Goal: Find specific page/section: Find specific page/section

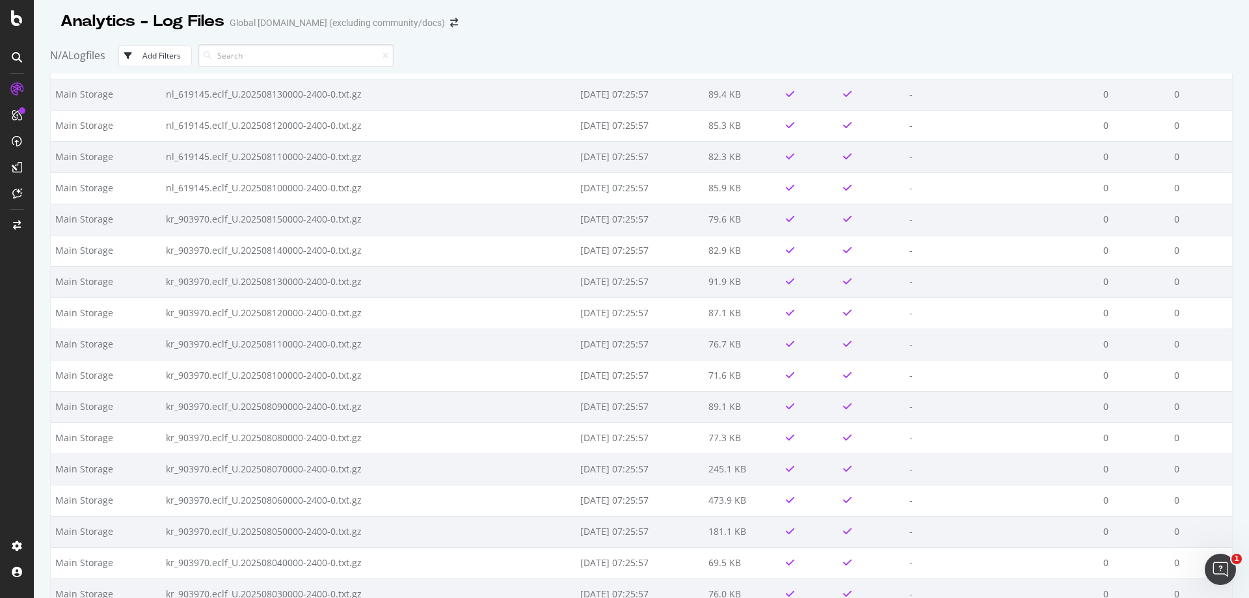
scroll to position [14497, 0]
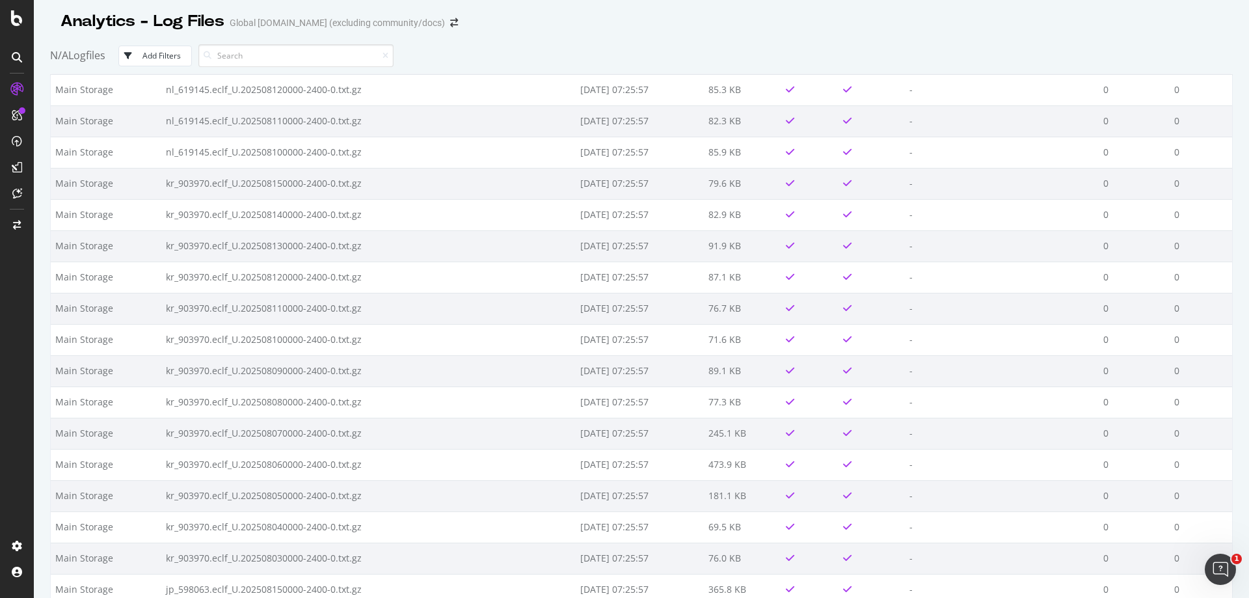
click at [269, 61] on input at bounding box center [295, 55] width 195 height 23
type input "commu"
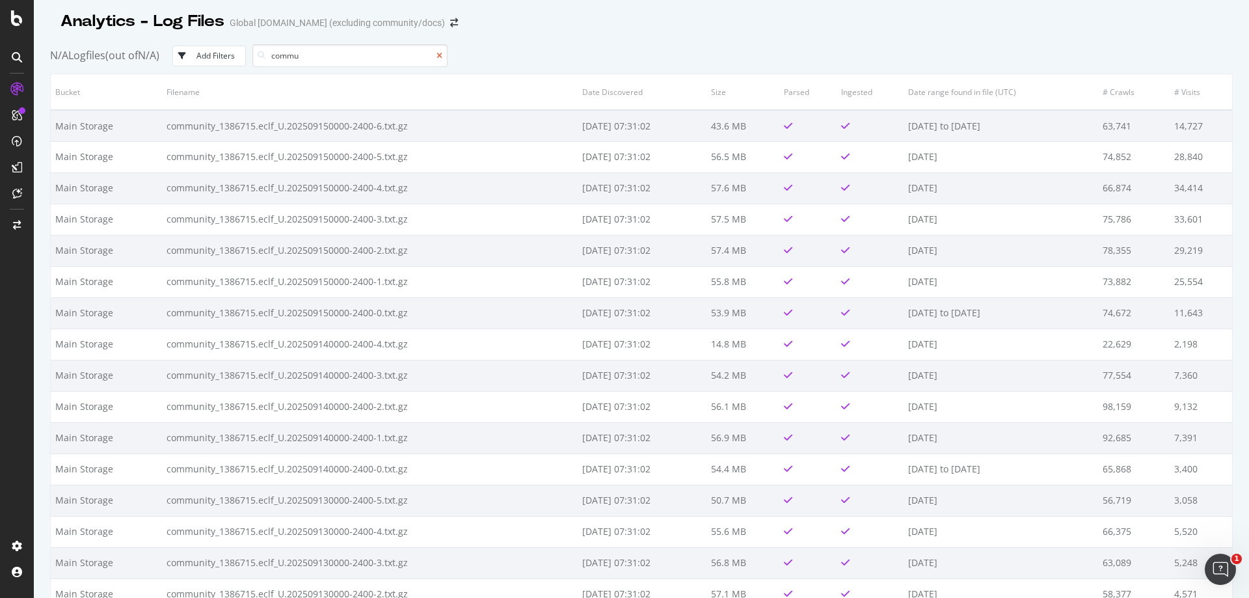
click at [442, 57] on icon at bounding box center [440, 56] width 6 height 8
click at [310, 61] on input at bounding box center [295, 55] width 195 height 23
paste input "www_172778.eclf_U.202509210000-2400-9.txt.gz"
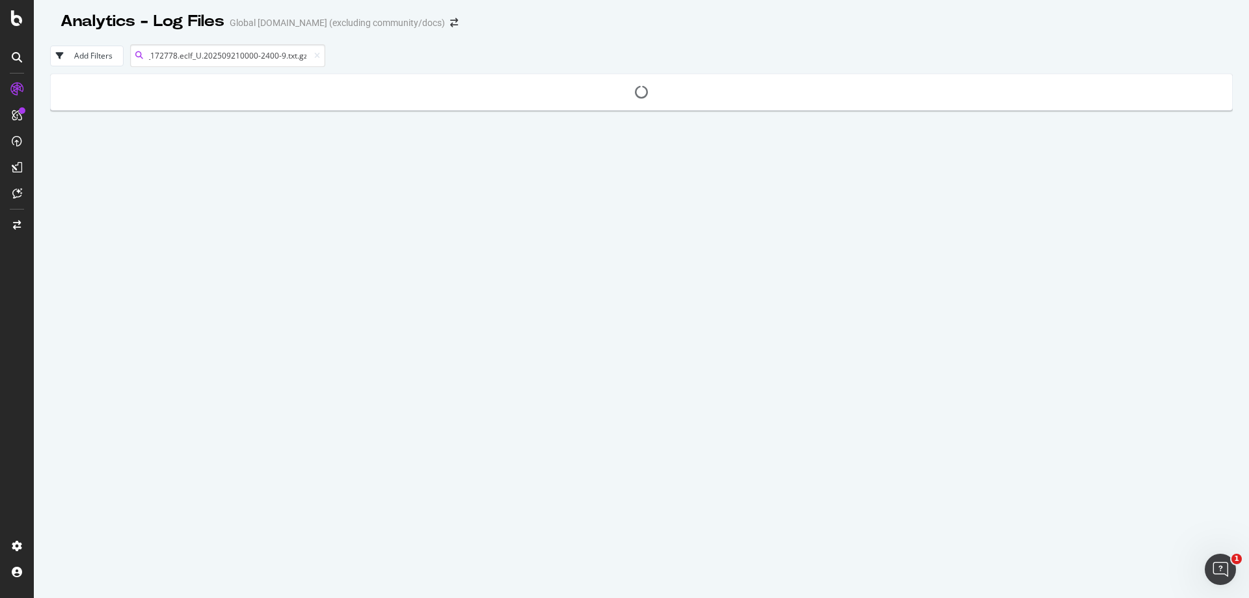
type input "www_172778.eclf_U.202509210000-2400-9.txt.gz"
click at [442, 53] on icon at bounding box center [440, 56] width 6 height 8
